Goal: Information Seeking & Learning: Learn about a topic

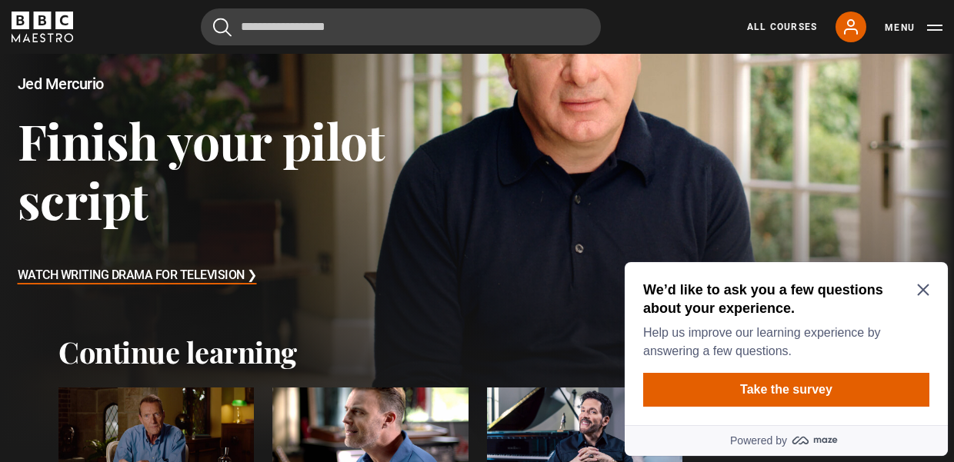
scroll to position [140, 0]
click at [920, 286] on icon "Close Maze Prompt" at bounding box center [923, 291] width 12 height 12
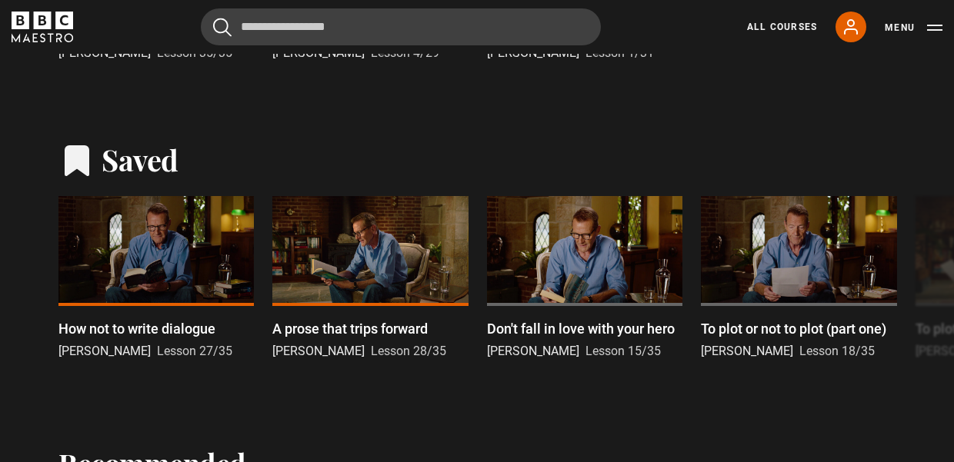
scroll to position [634, 0]
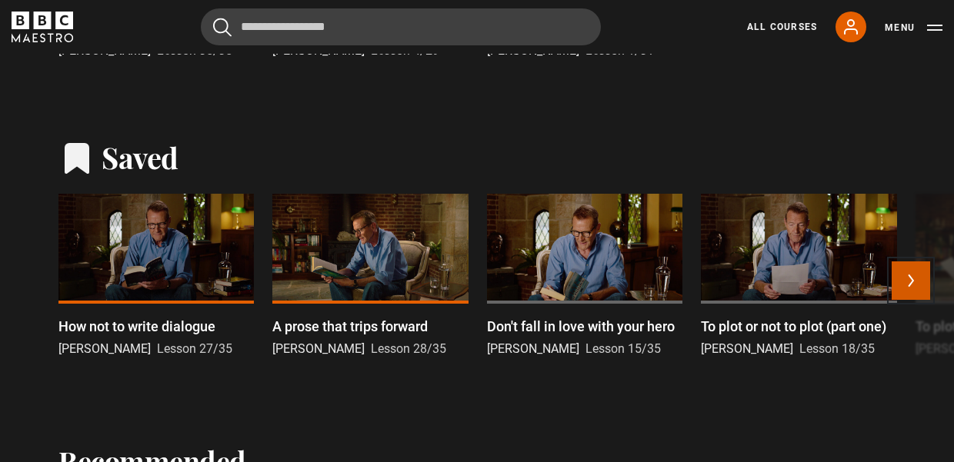
click at [901, 282] on button "Next" at bounding box center [911, 281] width 38 height 38
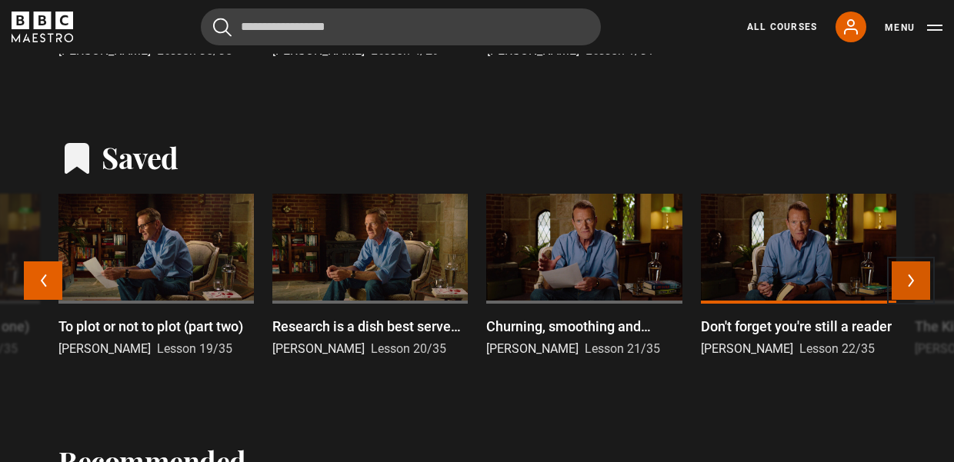
click at [901, 282] on button "Next" at bounding box center [911, 281] width 38 height 38
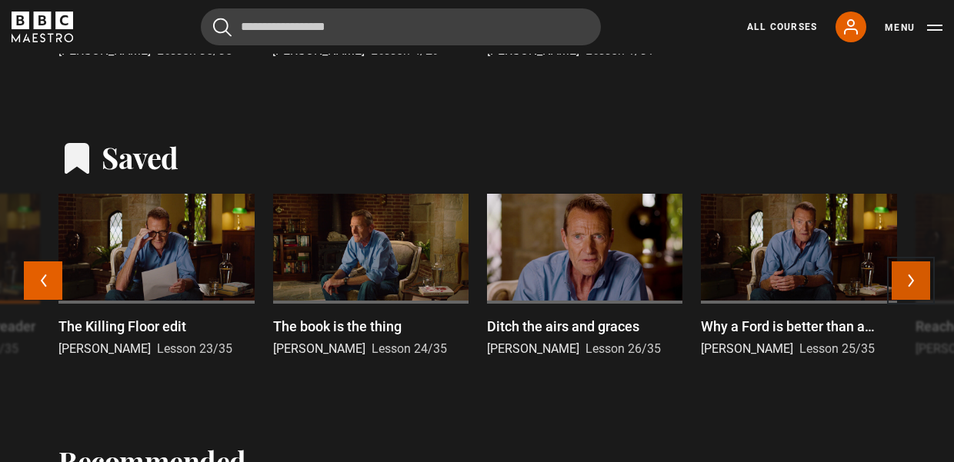
click at [901, 282] on button "Next" at bounding box center [911, 281] width 38 height 38
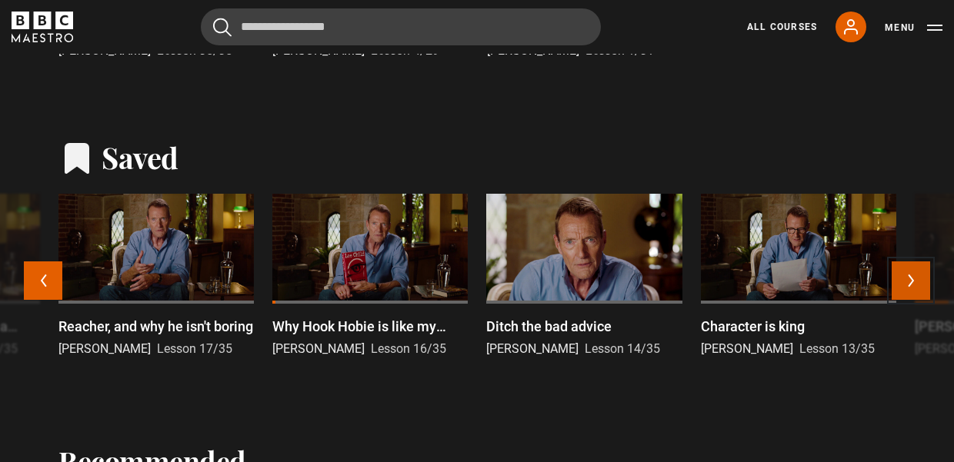
click at [901, 282] on button "Next" at bounding box center [911, 281] width 38 height 38
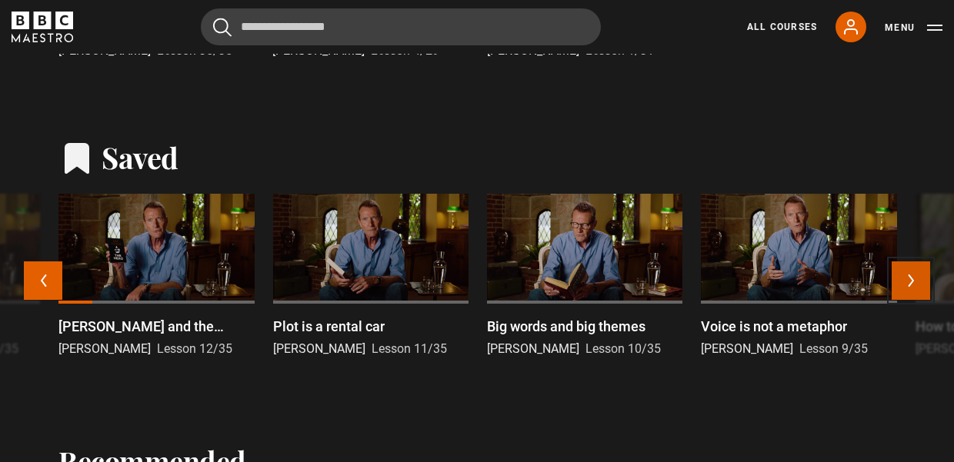
click at [901, 282] on button "Next" at bounding box center [911, 281] width 38 height 38
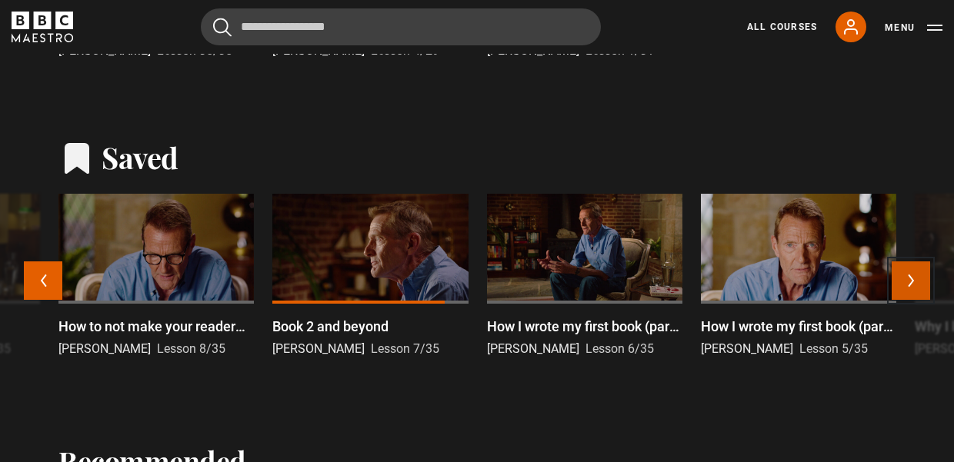
click at [910, 277] on button "Next" at bounding box center [911, 281] width 38 height 38
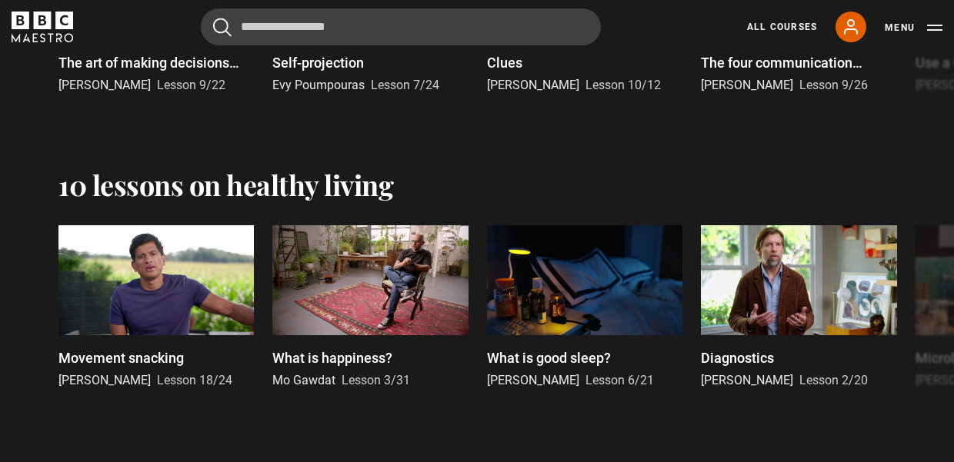
scroll to position [1471, 0]
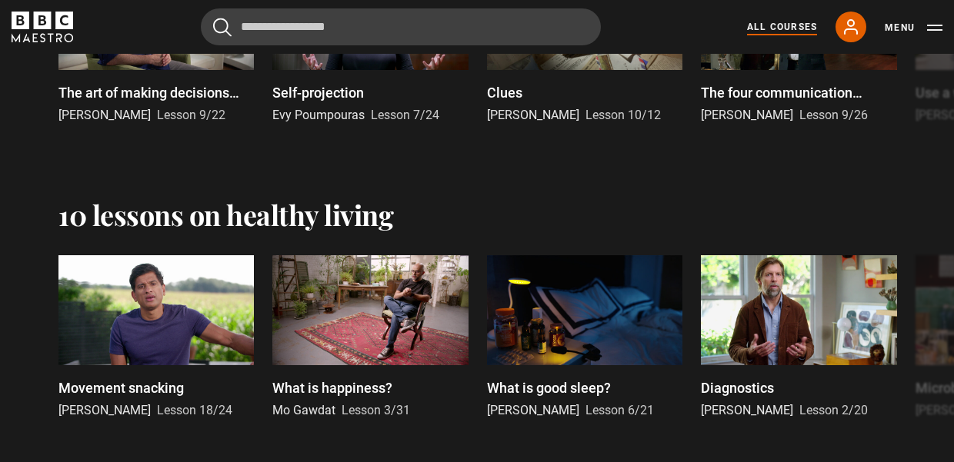
click at [775, 29] on link "All Courses" at bounding box center [782, 27] width 70 height 14
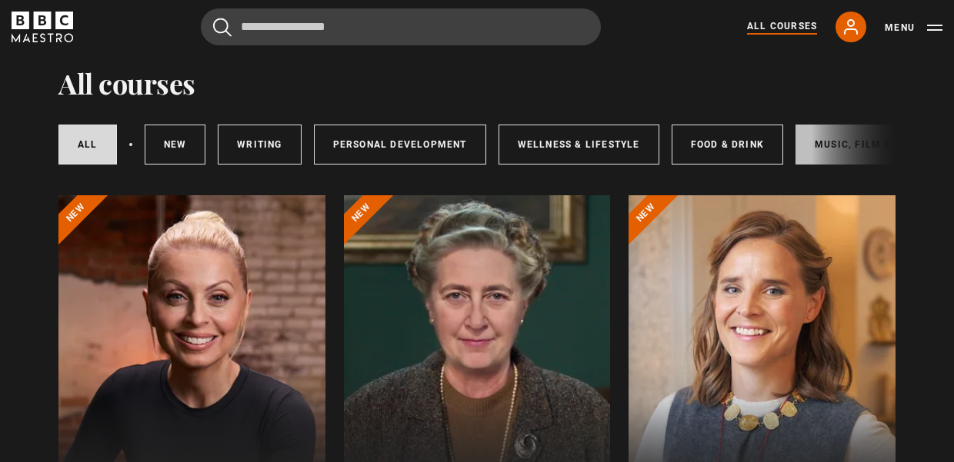
scroll to position [48, 0]
click at [812, 138] on link "Music, Film & Theatre" at bounding box center [877, 145] width 164 height 40
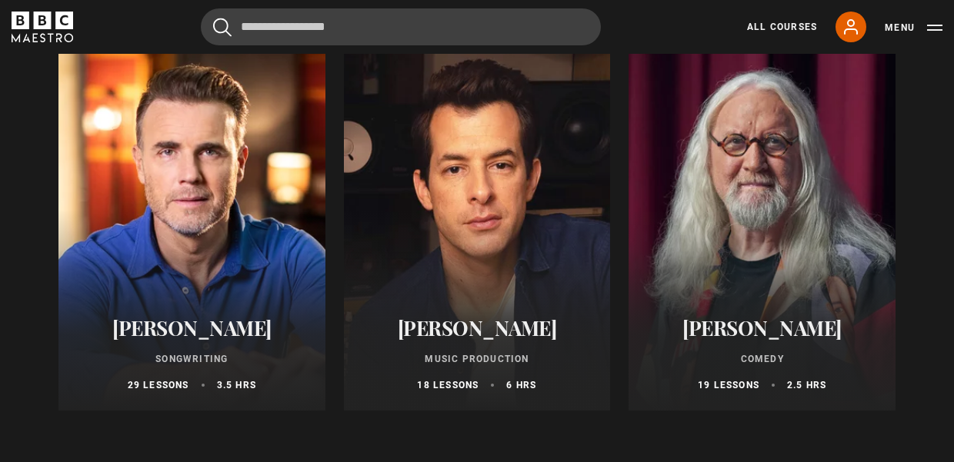
scroll to position [977, 0]
click at [194, 333] on h2 "[PERSON_NAME]" at bounding box center [192, 329] width 230 height 24
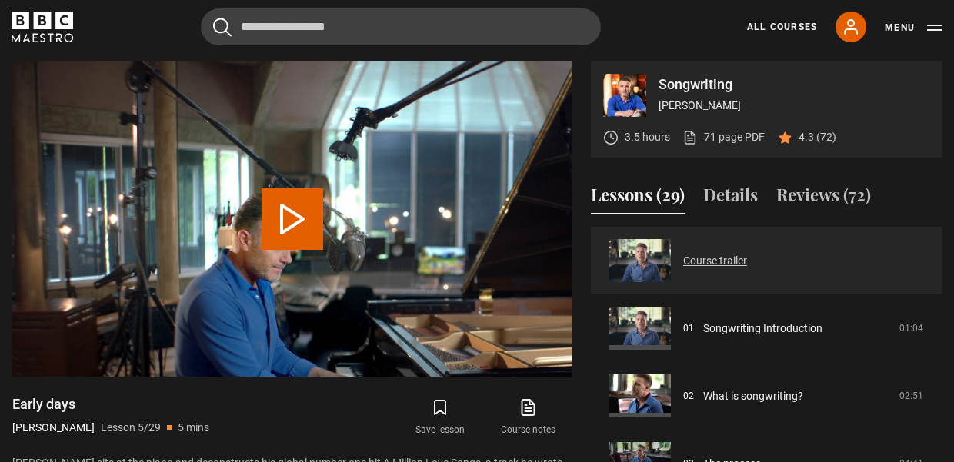
click at [711, 257] on link "Course trailer" at bounding box center [715, 261] width 64 height 16
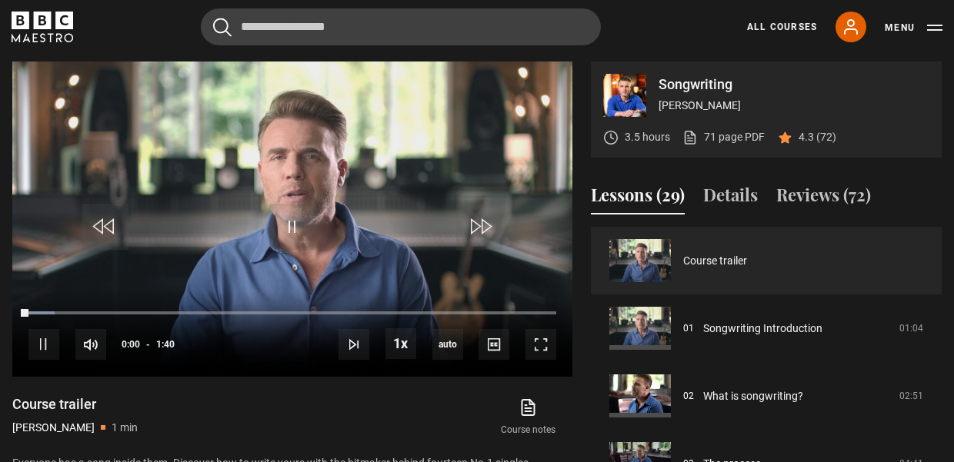
scroll to position [637, 0]
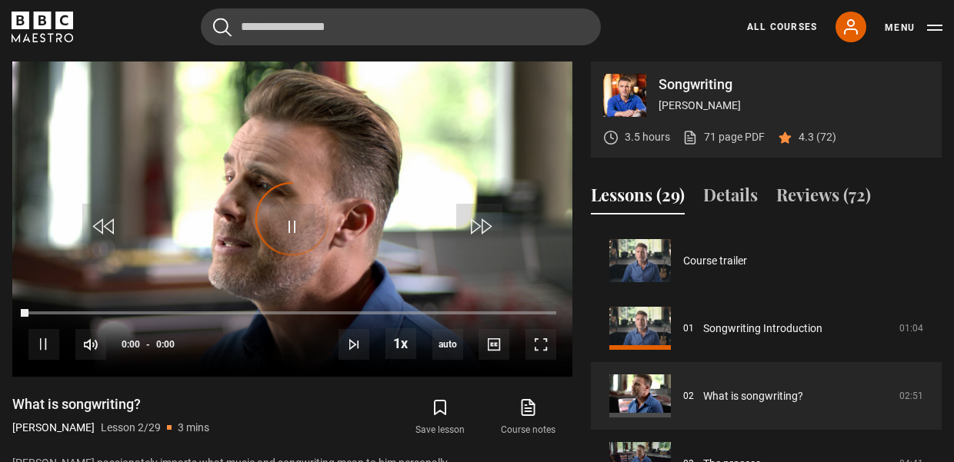
scroll to position [68, 0]
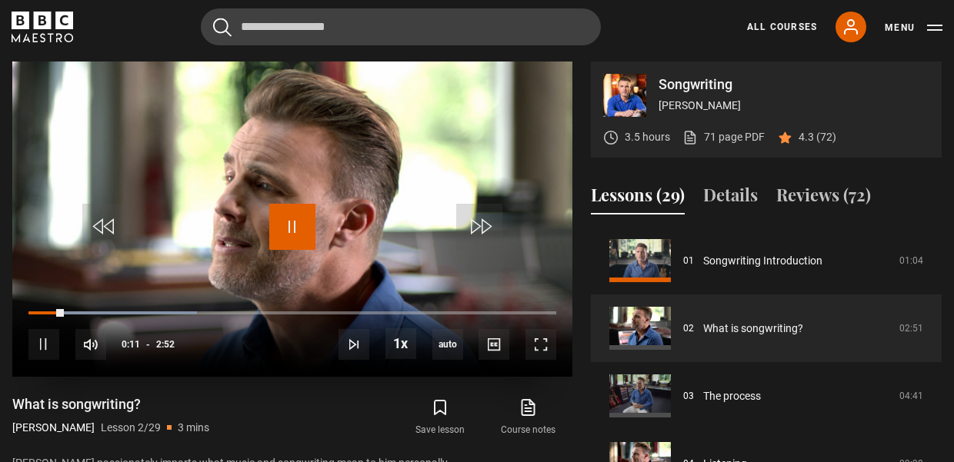
click at [293, 226] on span "Video Player" at bounding box center [292, 227] width 46 height 46
click at [291, 228] on span "Video Player" at bounding box center [292, 227] width 46 height 46
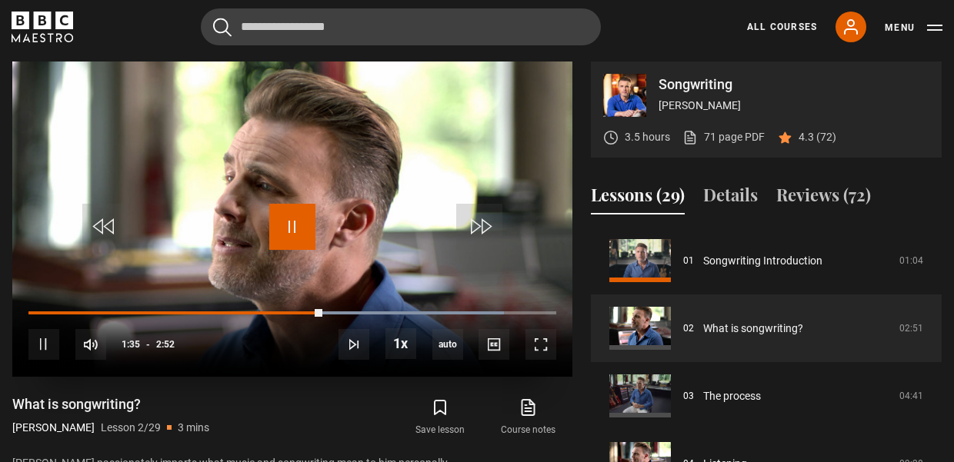
click at [291, 228] on span "Video Player" at bounding box center [292, 227] width 46 height 46
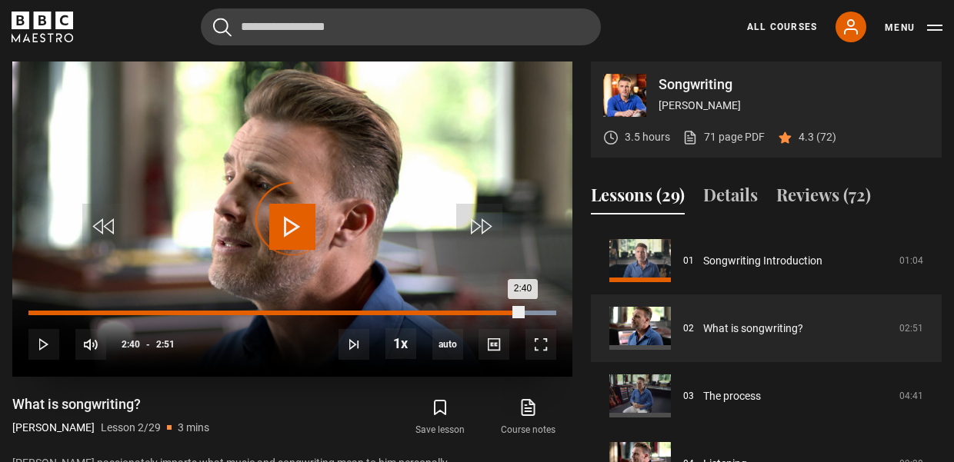
click at [495, 313] on div "2:31" at bounding box center [496, 313] width 2 height 5
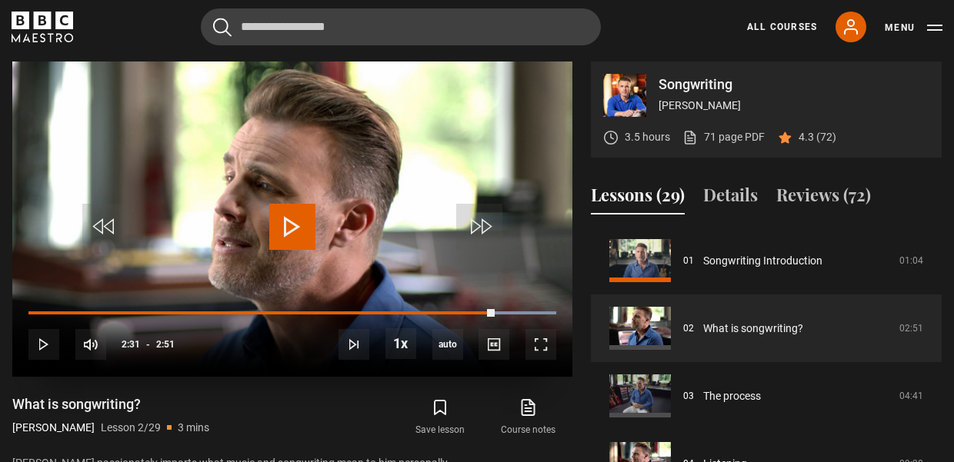
click at [287, 229] on span "Video Player" at bounding box center [292, 227] width 46 height 46
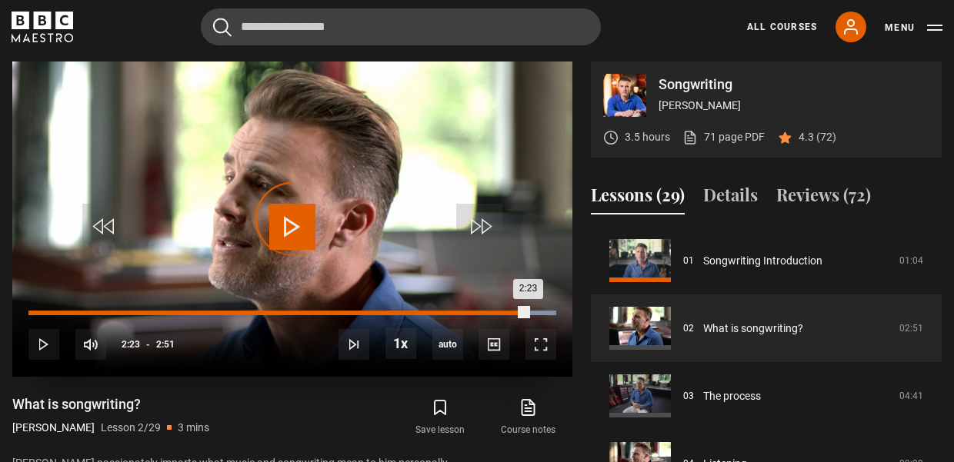
click at [470, 312] on div "2:23" at bounding box center [471, 313] width 2 height 5
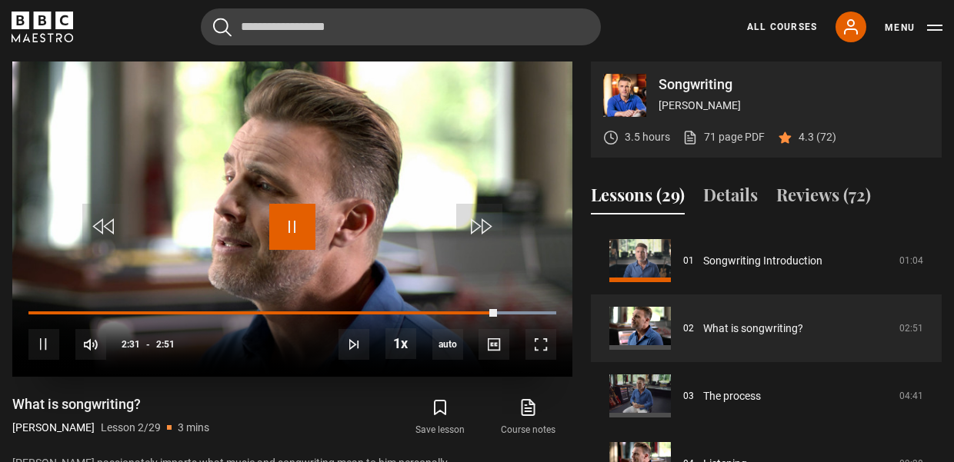
click at [294, 225] on span "Video Player" at bounding box center [292, 227] width 46 height 46
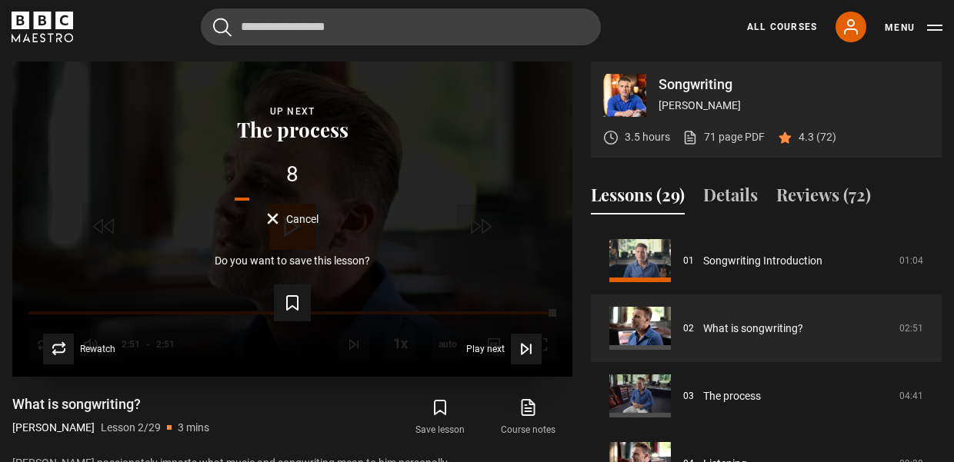
click at [294, 225] on div "Lesson Completed Up next The process 8 Cancel Do you want to save this lesson? …" at bounding box center [292, 219] width 560 height 315
click at [270, 212] on div "5 Cancel" at bounding box center [292, 194] width 511 height 61
click at [270, 218] on button "Cancel" at bounding box center [293, 219] width 52 height 12
